Goal: Task Accomplishment & Management: Manage account settings

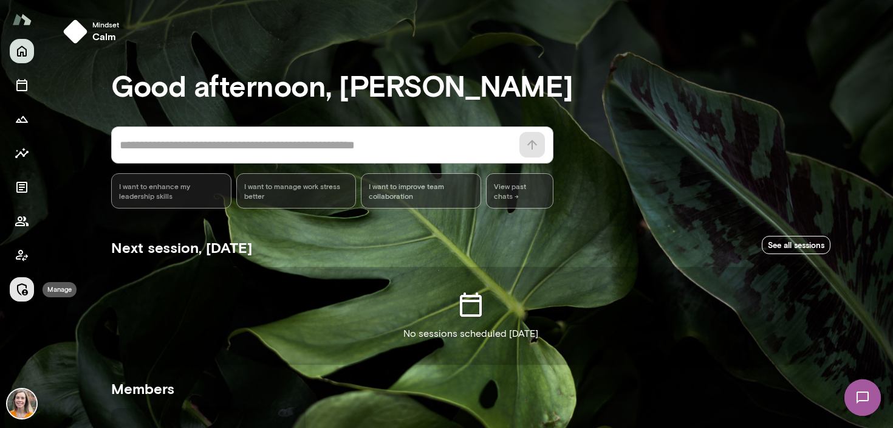
click at [20, 287] on icon "Manage" at bounding box center [22, 289] width 15 height 15
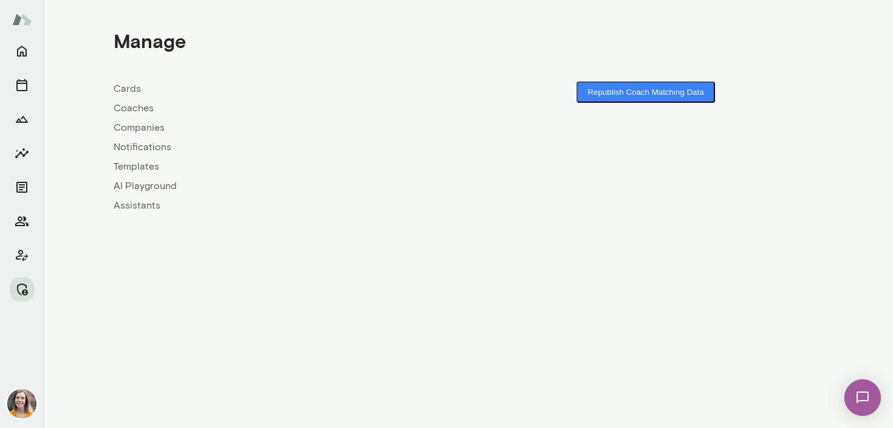
click at [135, 110] on link "Coaches" at bounding box center [291, 108] width 355 height 15
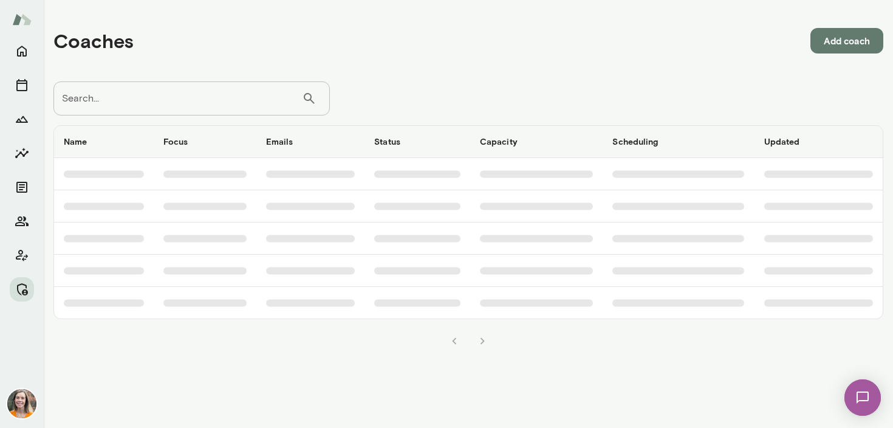
click at [160, 92] on input "Search..." at bounding box center [177, 98] width 249 height 34
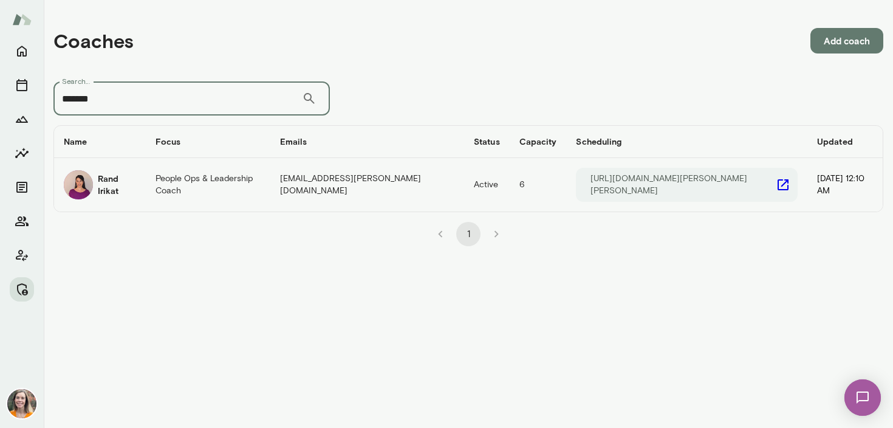
type input "*******"
click at [128, 181] on h6 "Rand Irikat" at bounding box center [117, 185] width 38 height 24
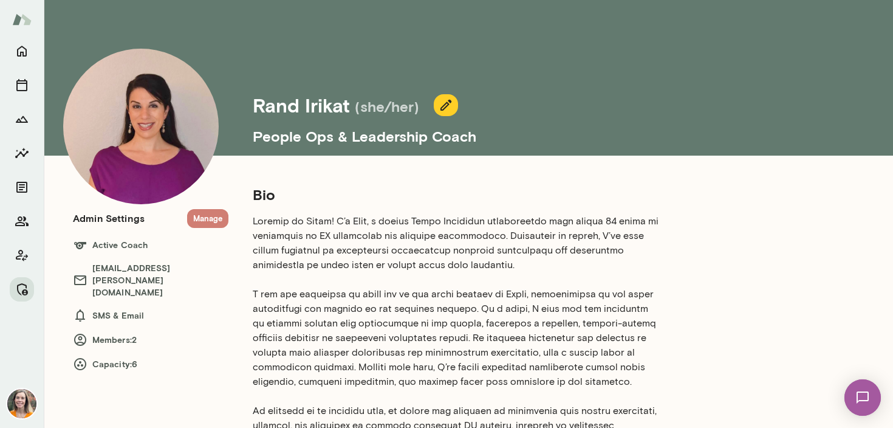
click at [213, 222] on button "Manage" at bounding box center [207, 218] width 41 height 19
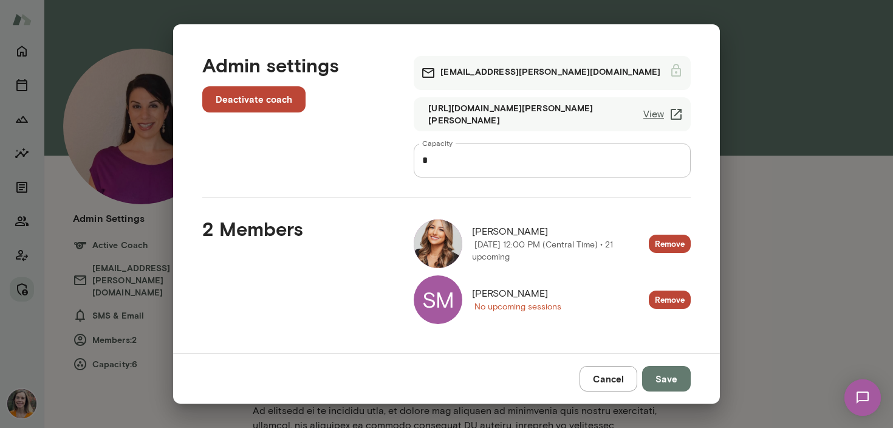
click at [673, 241] on button "Remove" at bounding box center [670, 244] width 42 height 19
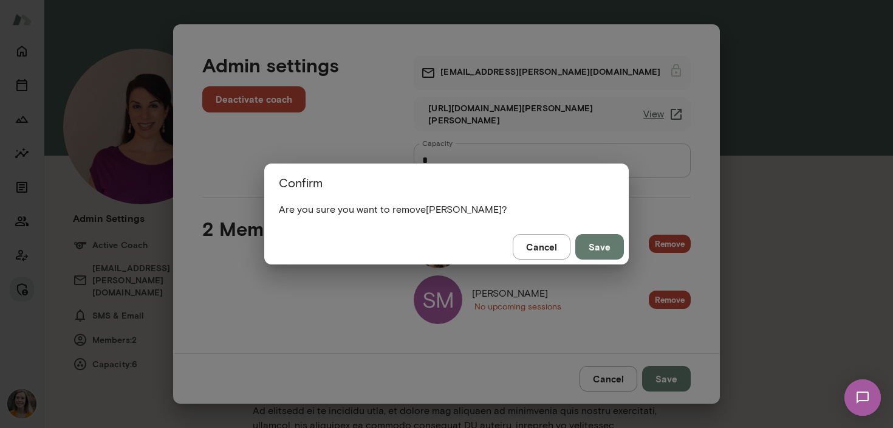
click at [594, 248] on button "Save" at bounding box center [599, 247] width 49 height 26
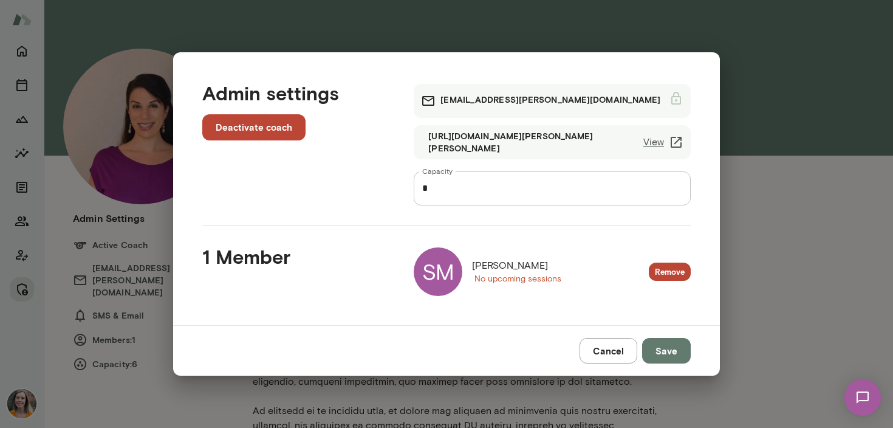
click at [667, 270] on button "Remove" at bounding box center [670, 272] width 42 height 19
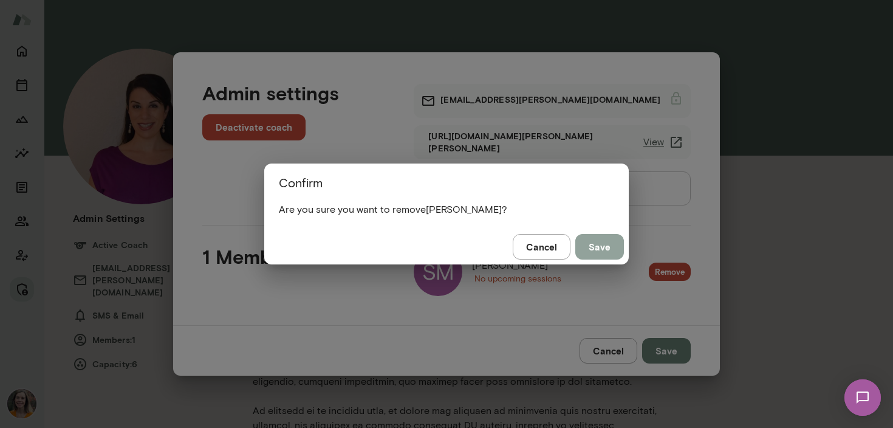
click at [598, 249] on button "Save" at bounding box center [599, 247] width 49 height 26
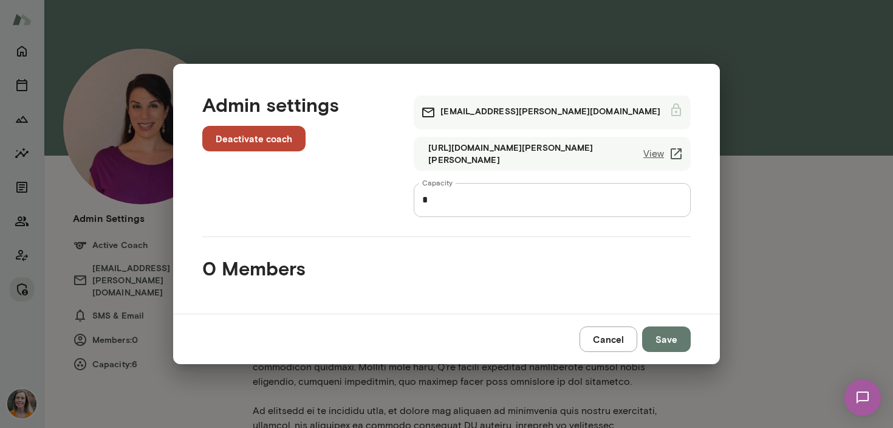
click at [673, 342] on button "Save" at bounding box center [666, 339] width 49 height 26
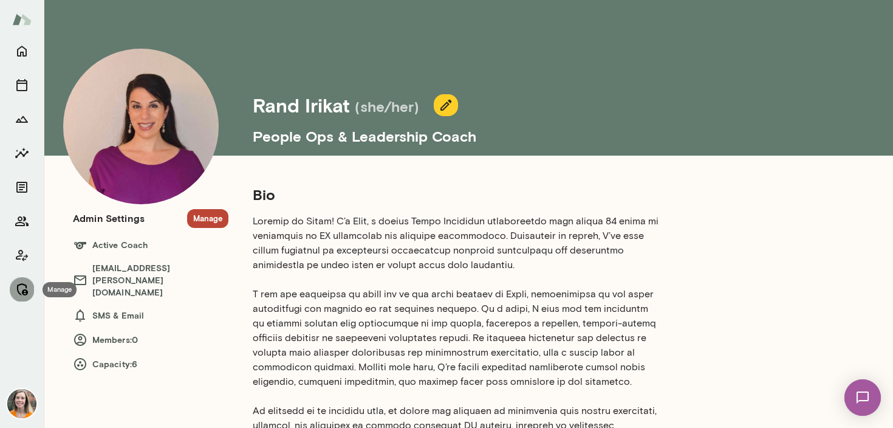
click at [21, 292] on icon "Manage" at bounding box center [22, 289] width 15 height 15
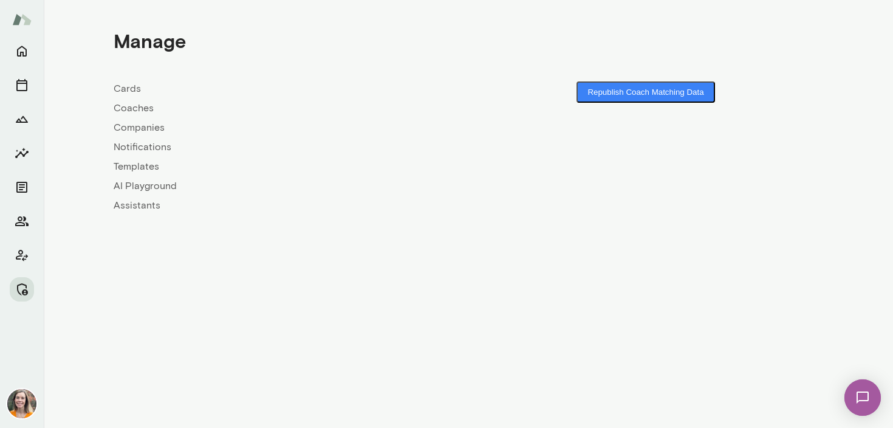
click at [140, 108] on link "Coaches" at bounding box center [291, 108] width 355 height 15
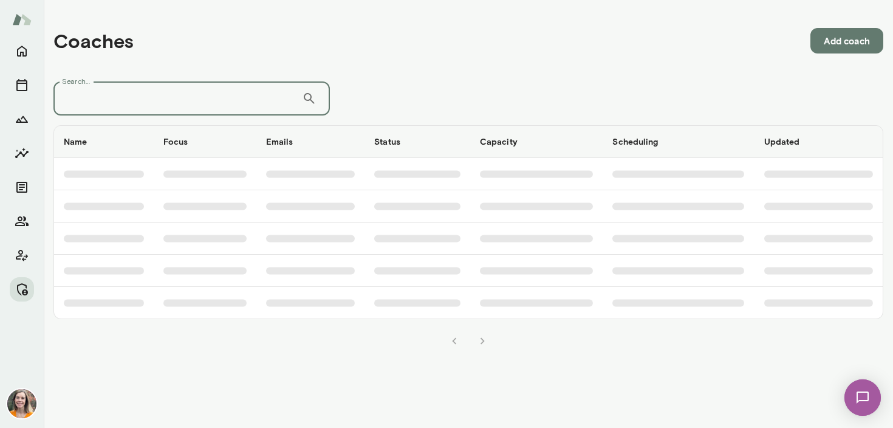
click at [216, 105] on input "Search..." at bounding box center [177, 98] width 249 height 34
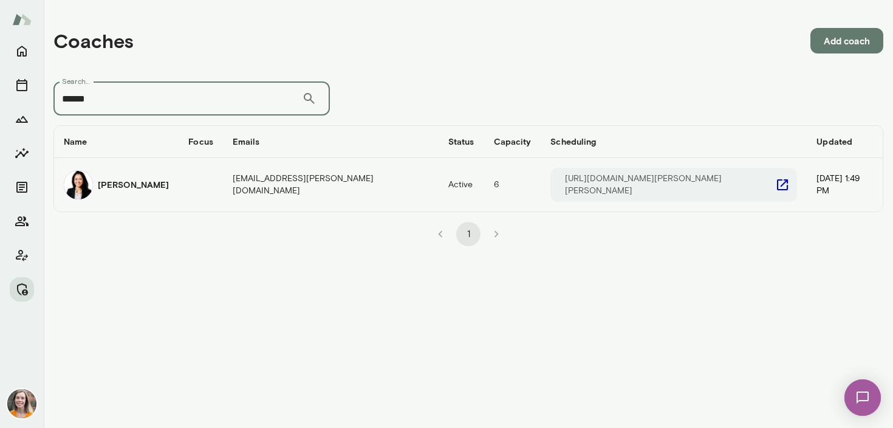
type input "******"
click at [216, 175] on td "coaches table" at bounding box center [201, 184] width 44 height 53
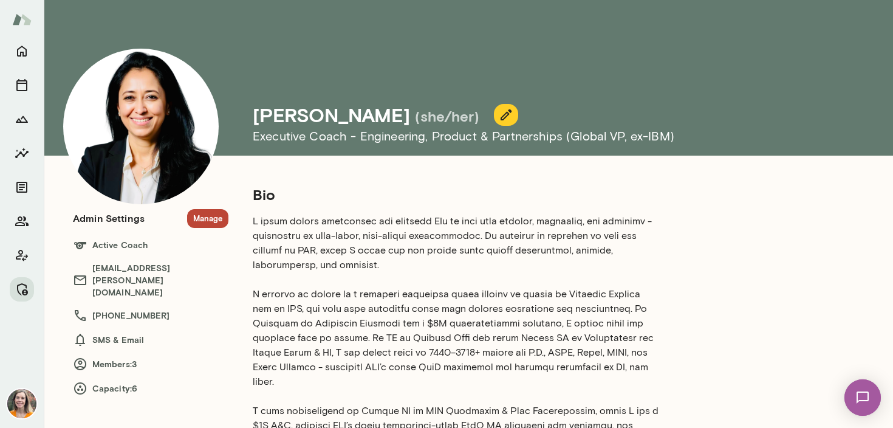
click at [208, 217] on button "Manage" at bounding box center [207, 218] width 41 height 19
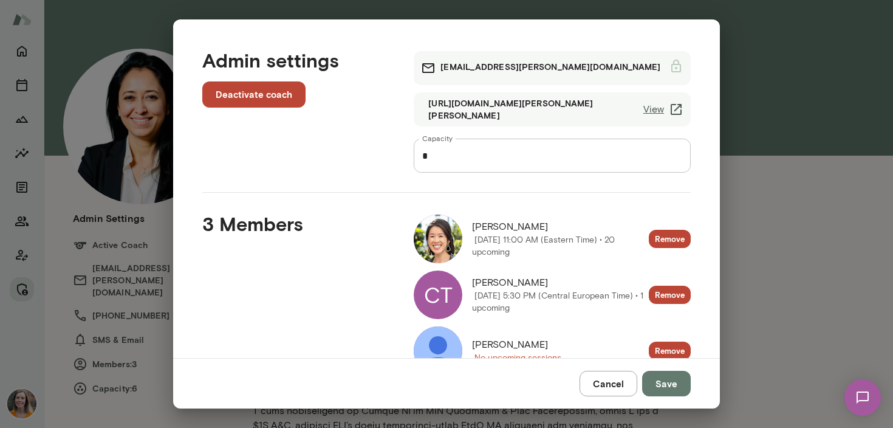
scroll to position [46, 0]
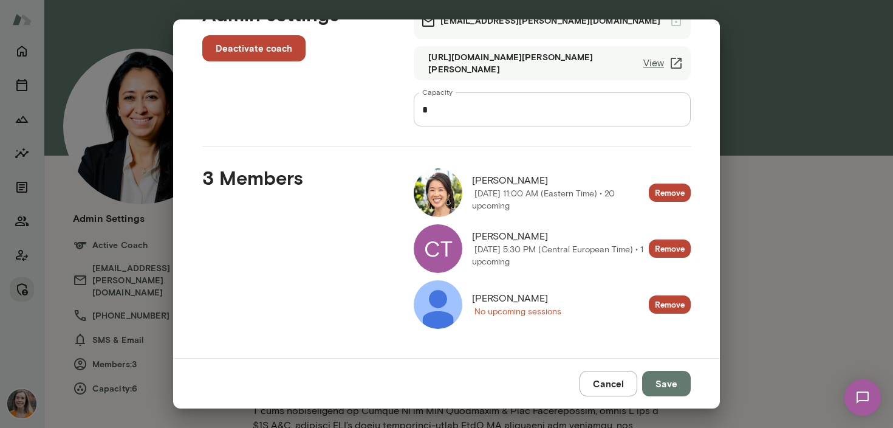
click at [616, 385] on button "Cancel" at bounding box center [609, 384] width 58 height 26
